Goal: Information Seeking & Learning: Learn about a topic

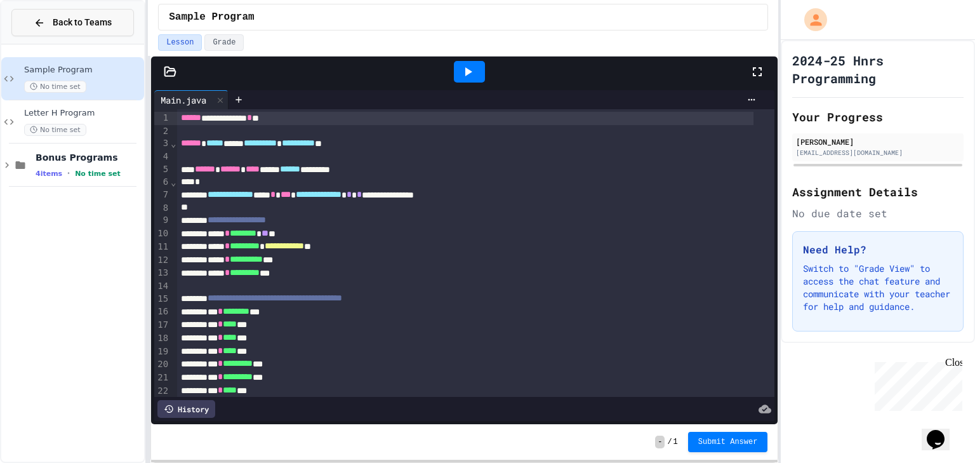
click at [82, 20] on span "Back to Teams" at bounding box center [82, 22] width 59 height 13
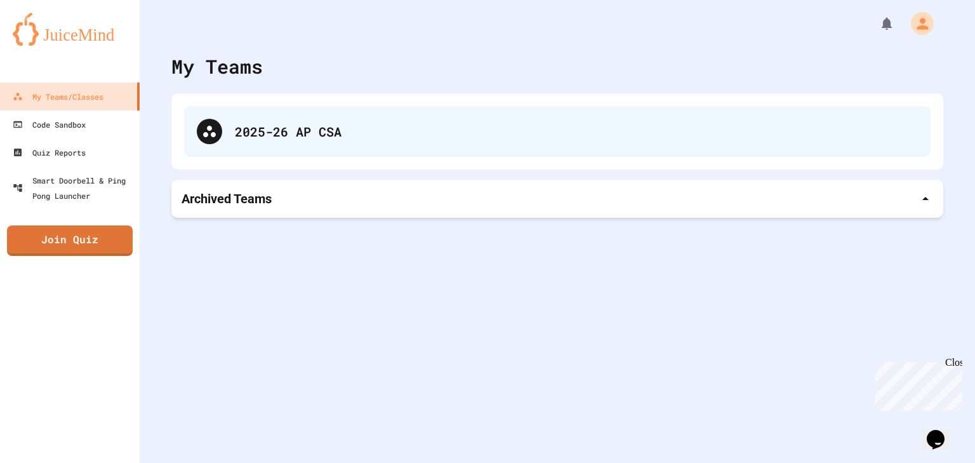
click at [224, 135] on div "2025-26 AP CSA" at bounding box center [557, 131] width 746 height 51
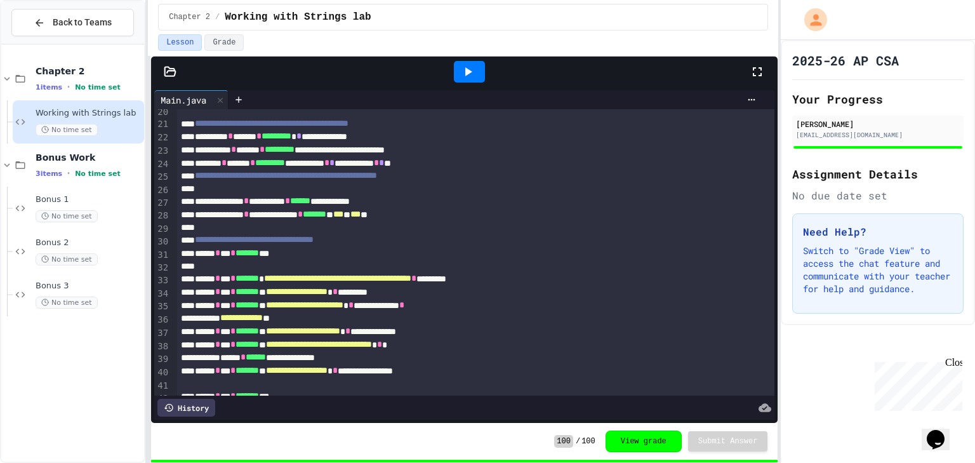
scroll to position [421, 0]
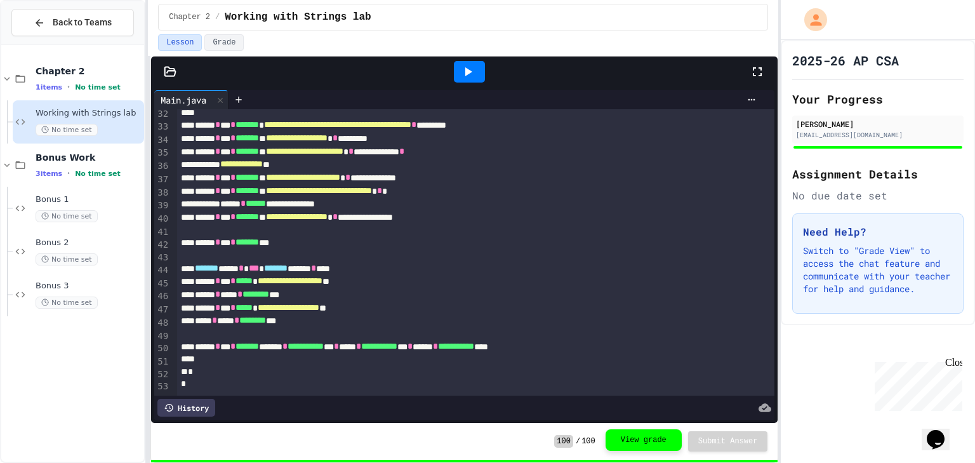
click at [632, 434] on button "View grade" at bounding box center [643, 440] width 76 height 22
click at [633, 439] on button "View grade" at bounding box center [643, 441] width 76 height 22
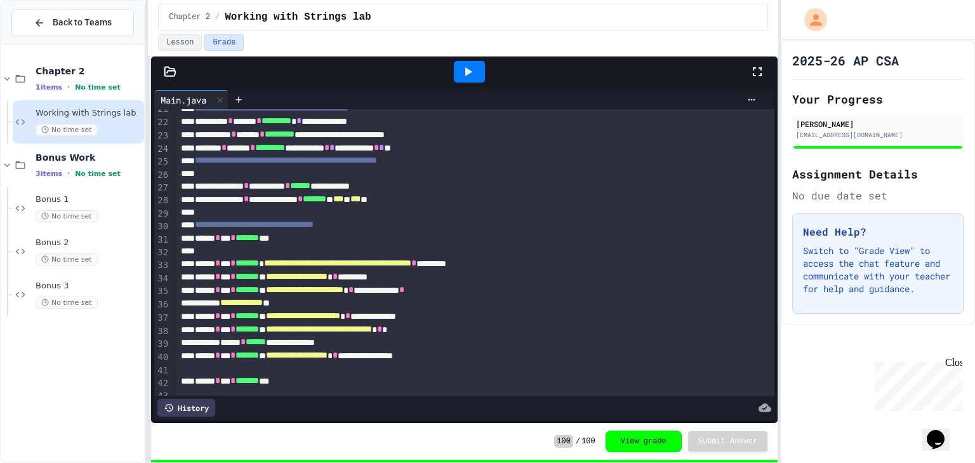
scroll to position [15, 0]
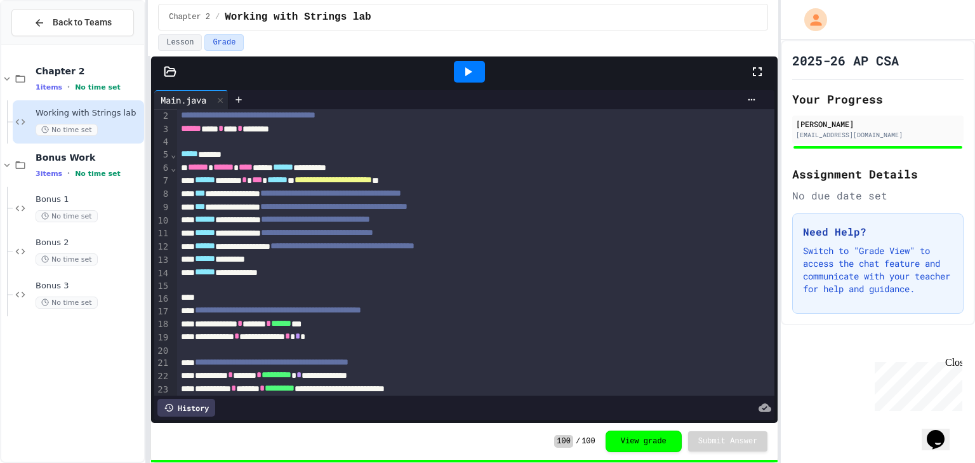
click at [463, 69] on icon at bounding box center [467, 71] width 15 height 15
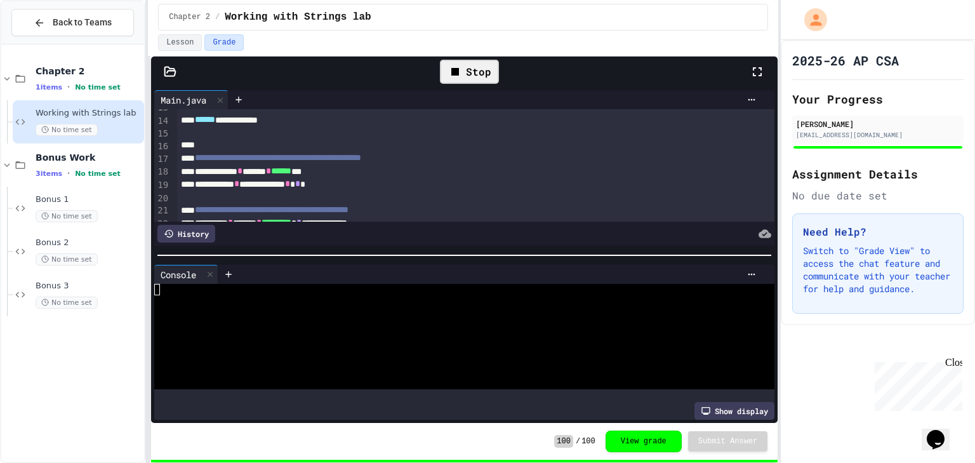
scroll to position [269, 0]
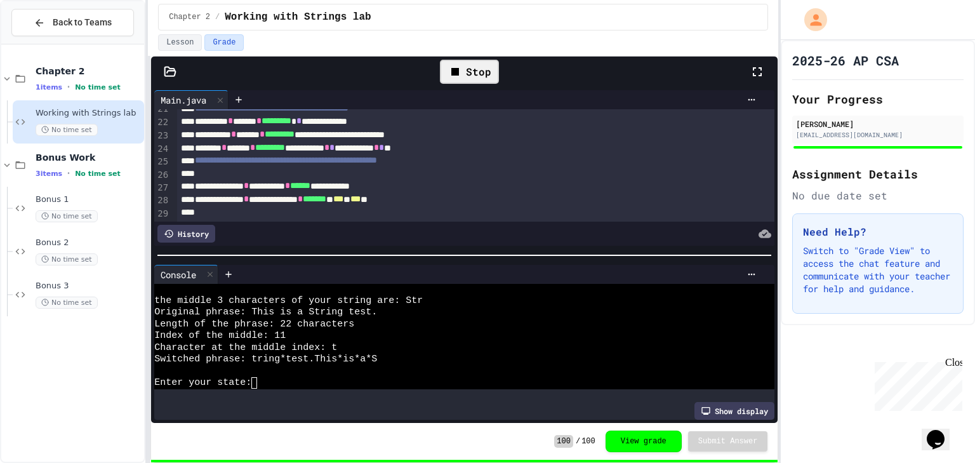
click at [312, 381] on div "Enter your state:" at bounding box center [454, 382] width 600 height 11
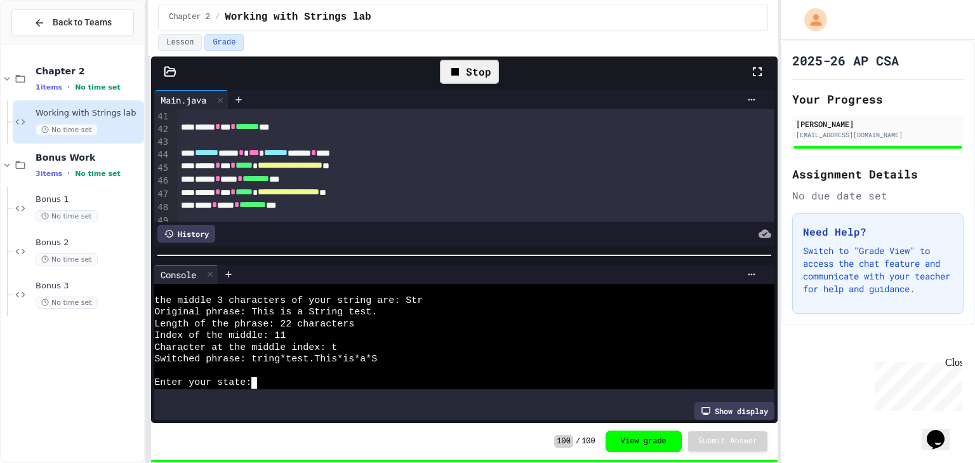
scroll to position [592, 0]
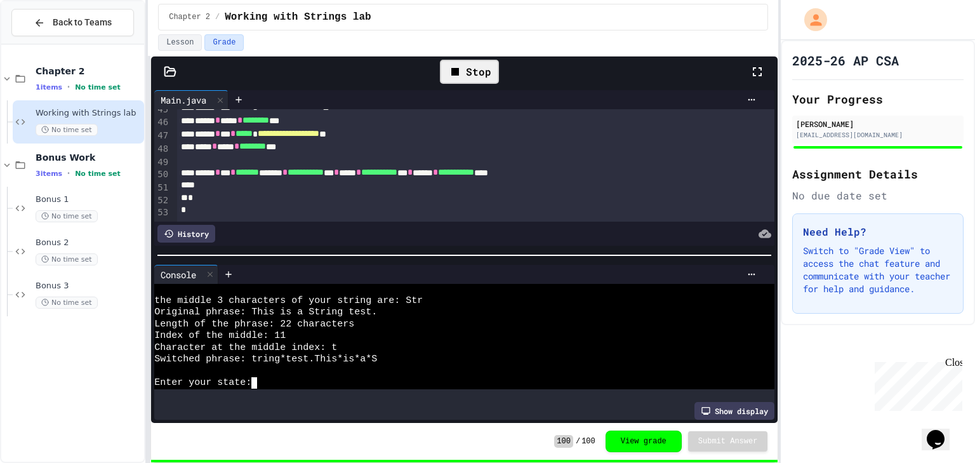
click at [296, 369] on div at bounding box center [454, 371] width 600 height 11
type textarea "***"
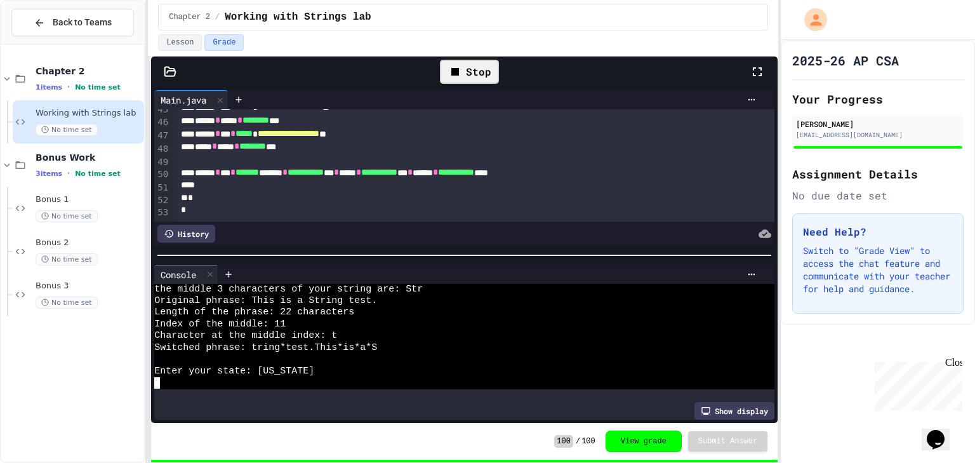
scroll to position [11, 0]
type textarea "*"
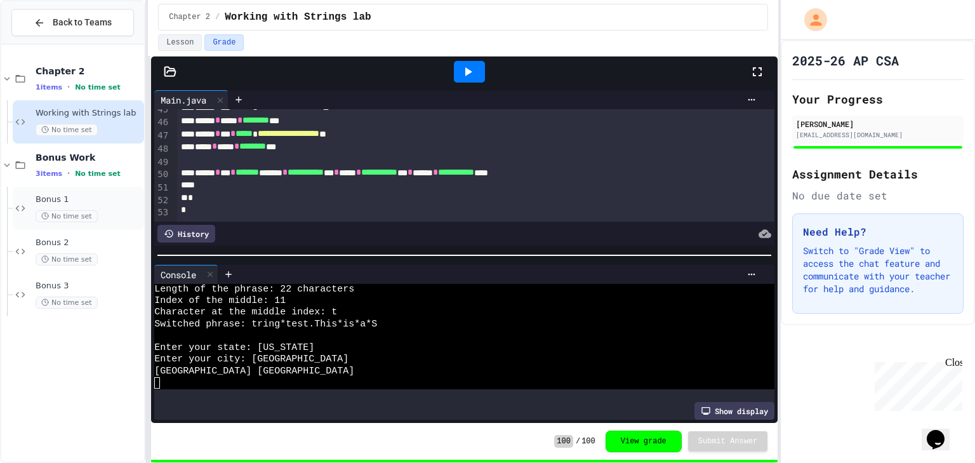
click at [92, 208] on div "Bonus 1 No time set" at bounding box center [89, 208] width 106 height 28
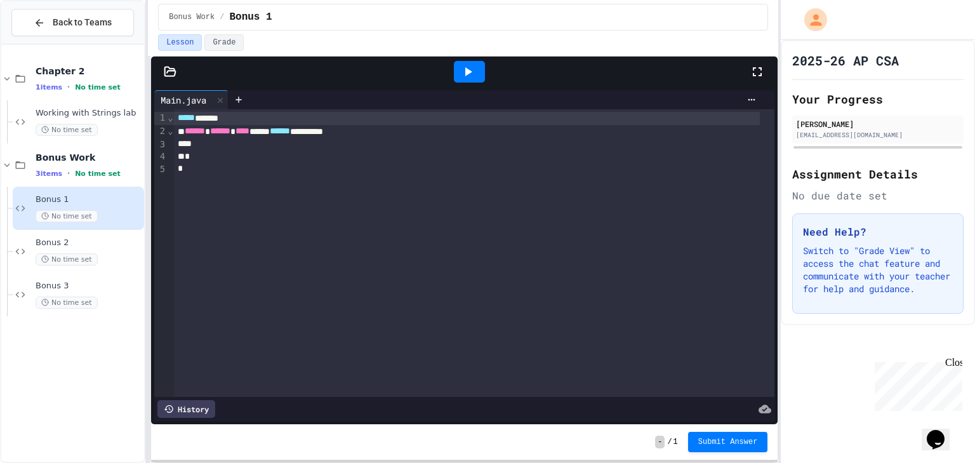
click at [169, 70] on icon at bounding box center [170, 71] width 11 height 9
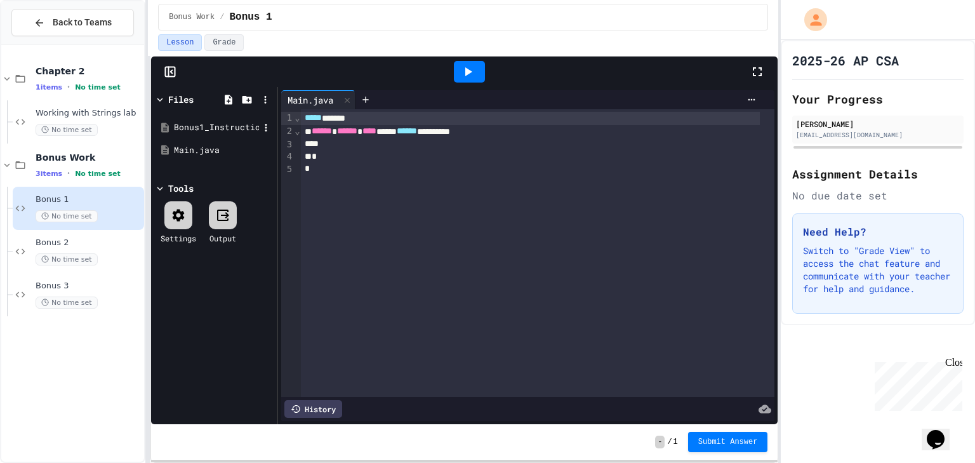
click at [211, 127] on div "Bonus1_Instructions.pdf" at bounding box center [216, 127] width 85 height 13
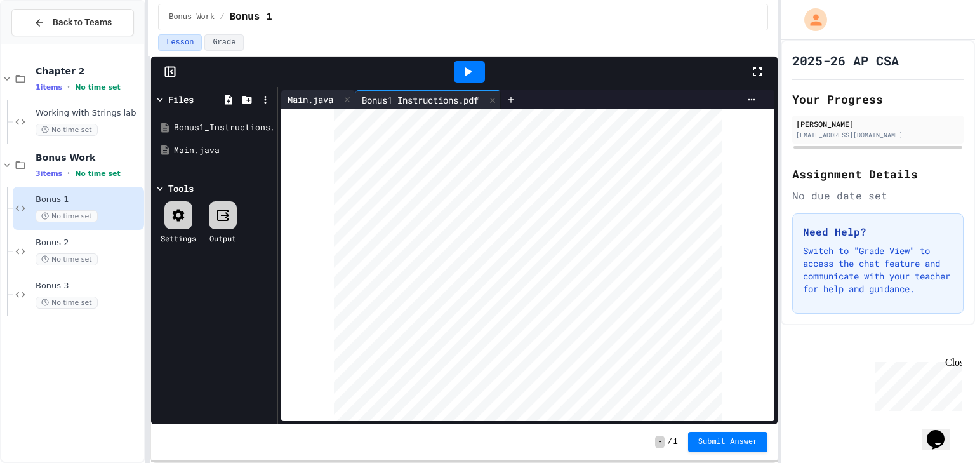
click at [297, 107] on div "Main.java" at bounding box center [318, 99] width 74 height 19
